Goal: Navigation & Orientation: Find specific page/section

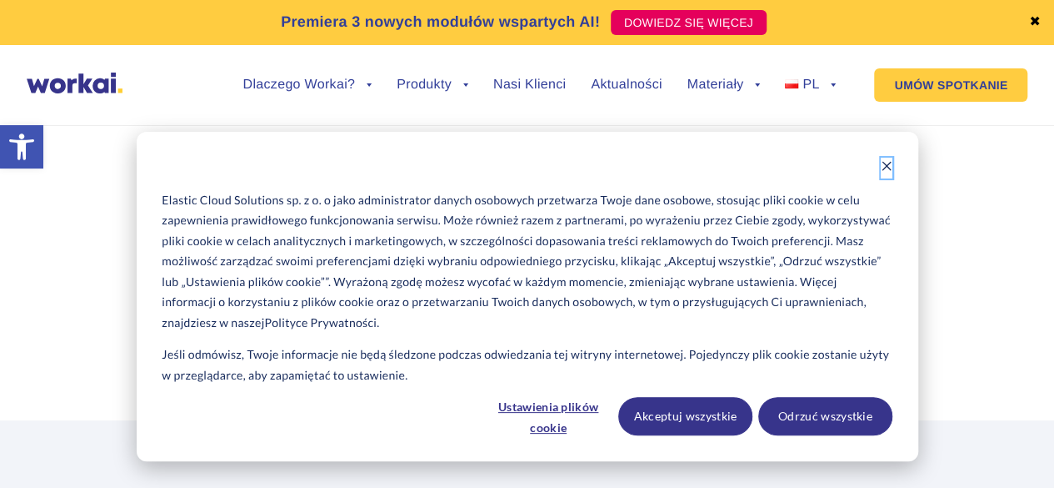
click at [889, 163] on icon "Dismiss cookie banner" at bounding box center [887, 166] width 12 height 12
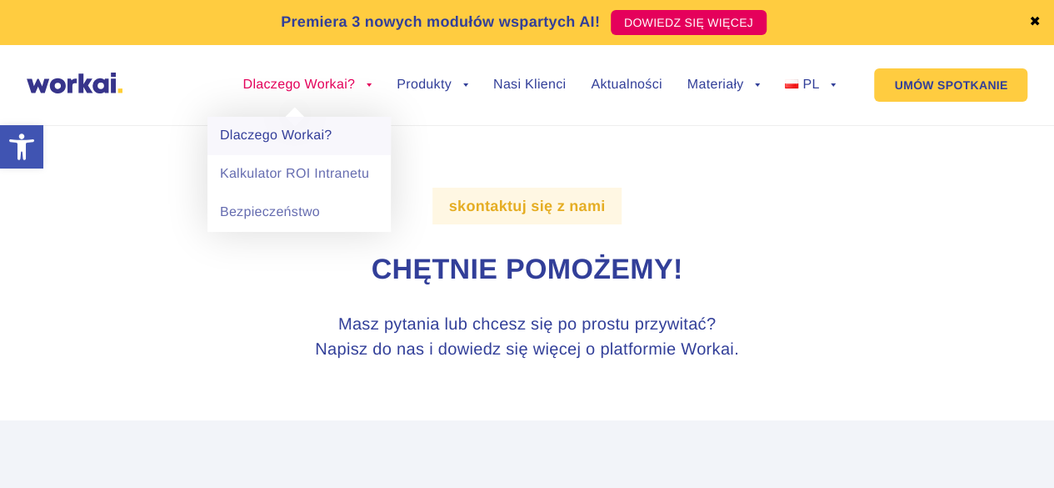
click at [310, 141] on link "Dlaczego Workai?" at bounding box center [299, 136] width 183 height 38
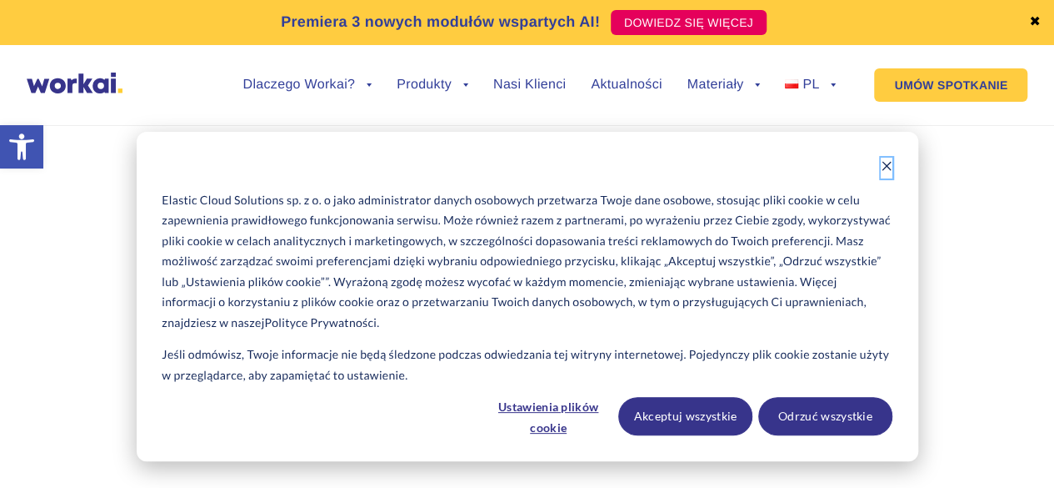
click at [888, 162] on icon "Dismiss cookie banner" at bounding box center [887, 166] width 12 height 12
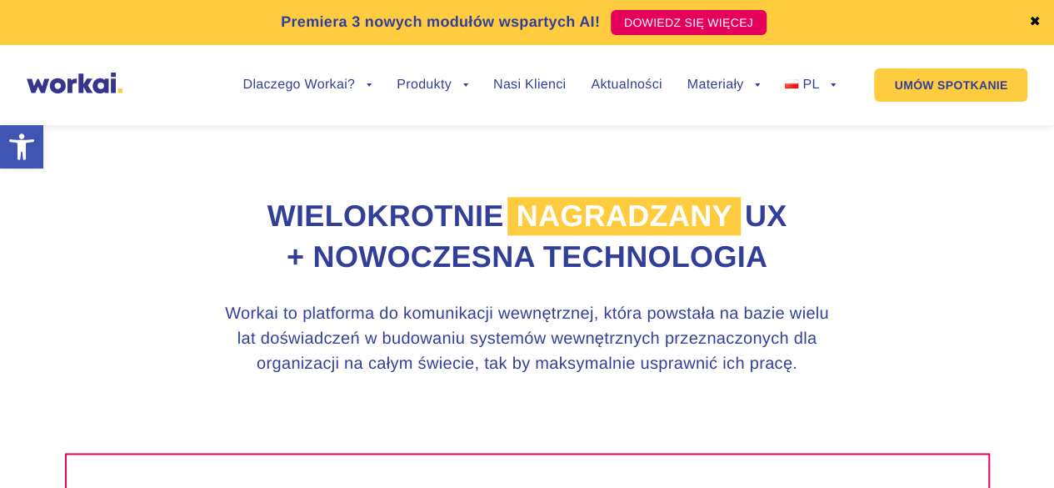
scroll to position [945, 0]
